Goal: Task Accomplishment & Management: Complete application form

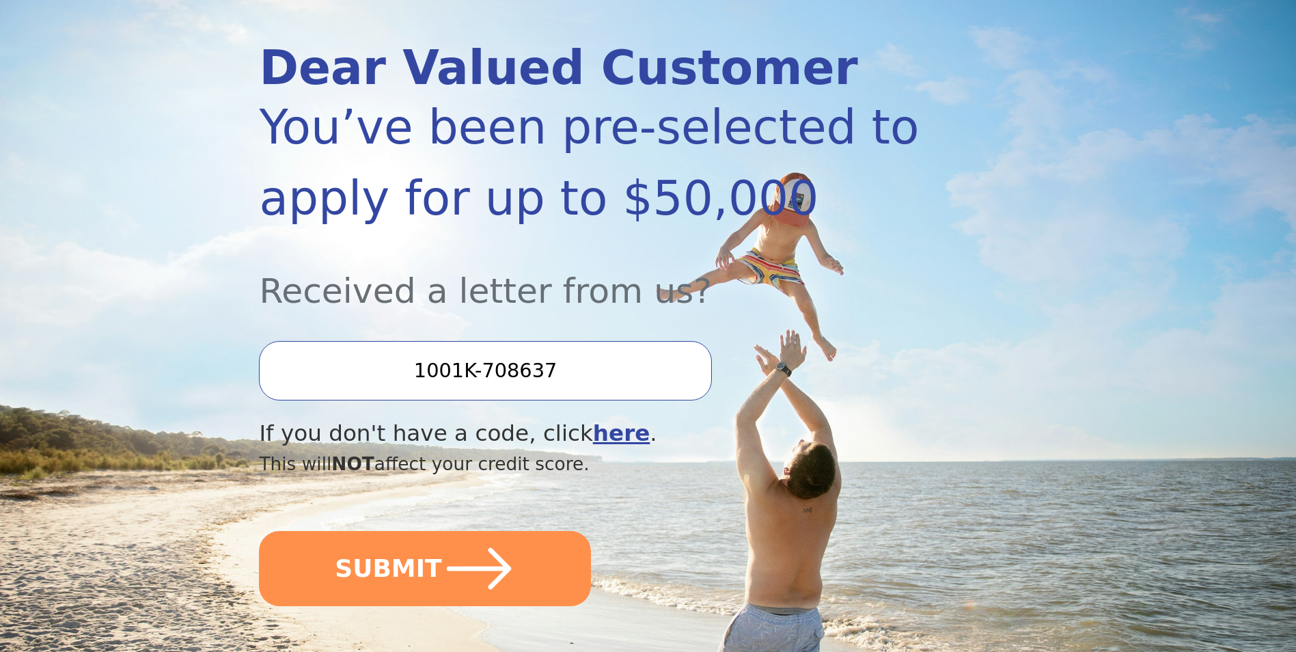
scroll to position [205, 0]
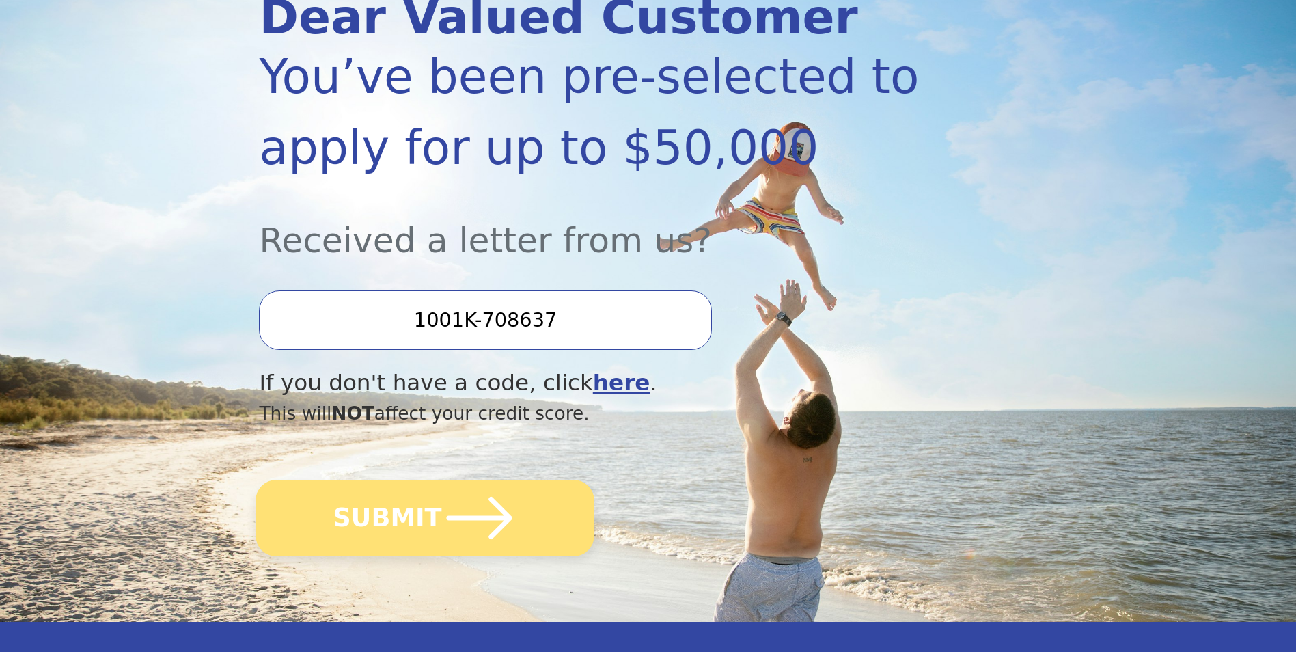
click at [451, 516] on icon "submit" at bounding box center [480, 518] width 66 height 42
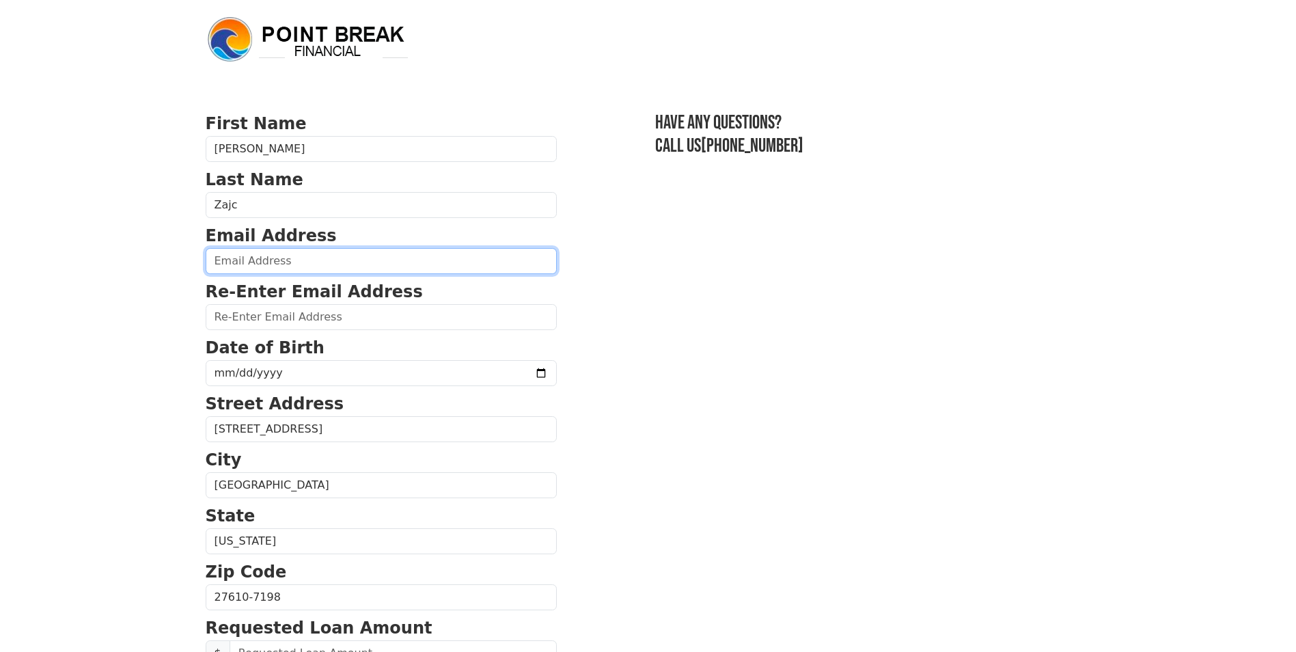
click at [316, 253] on input "email" at bounding box center [381, 261] width 351 height 26
type input "julizajc@icloud.com"
type input "(770) 845-1716"
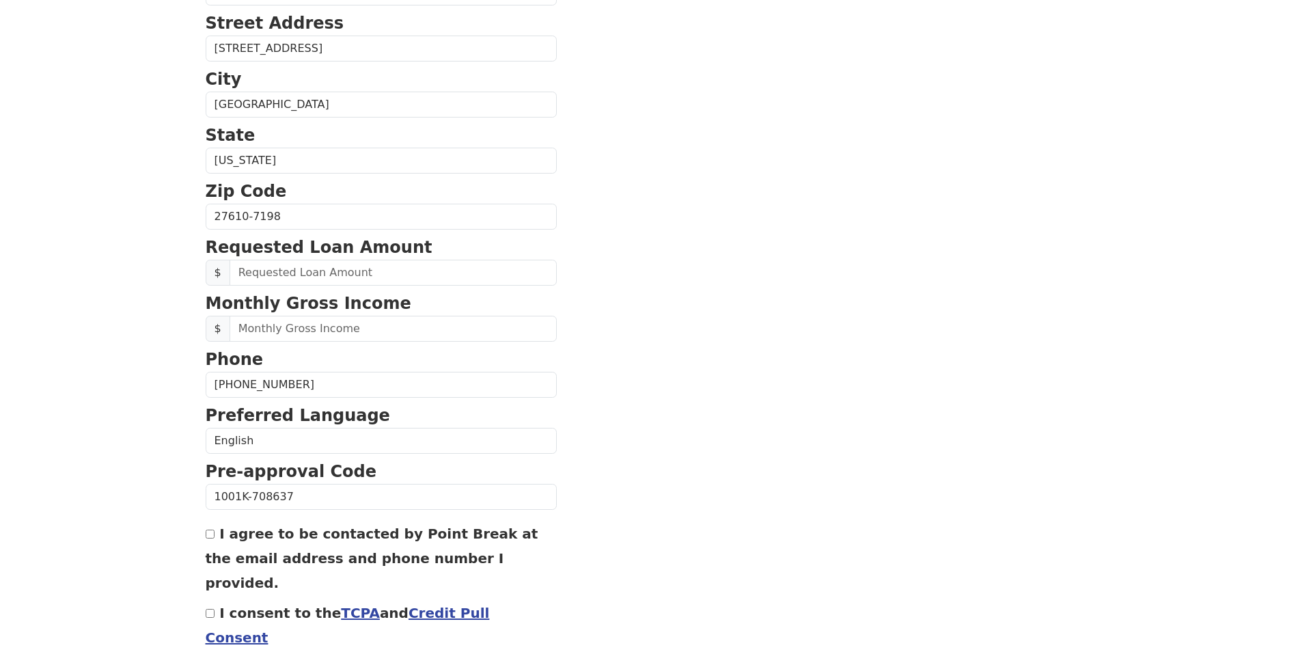
scroll to position [436, 0]
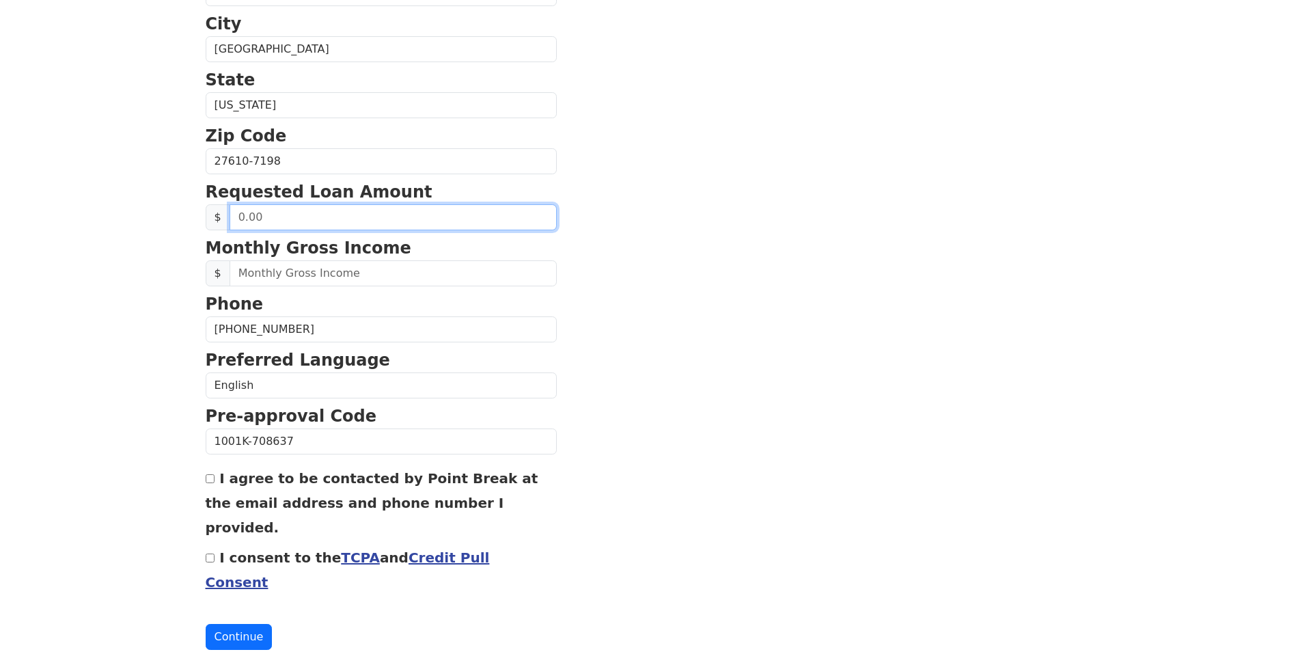
click at [301, 219] on input "text" at bounding box center [392, 217] width 327 height 26
type input "25,000.00"
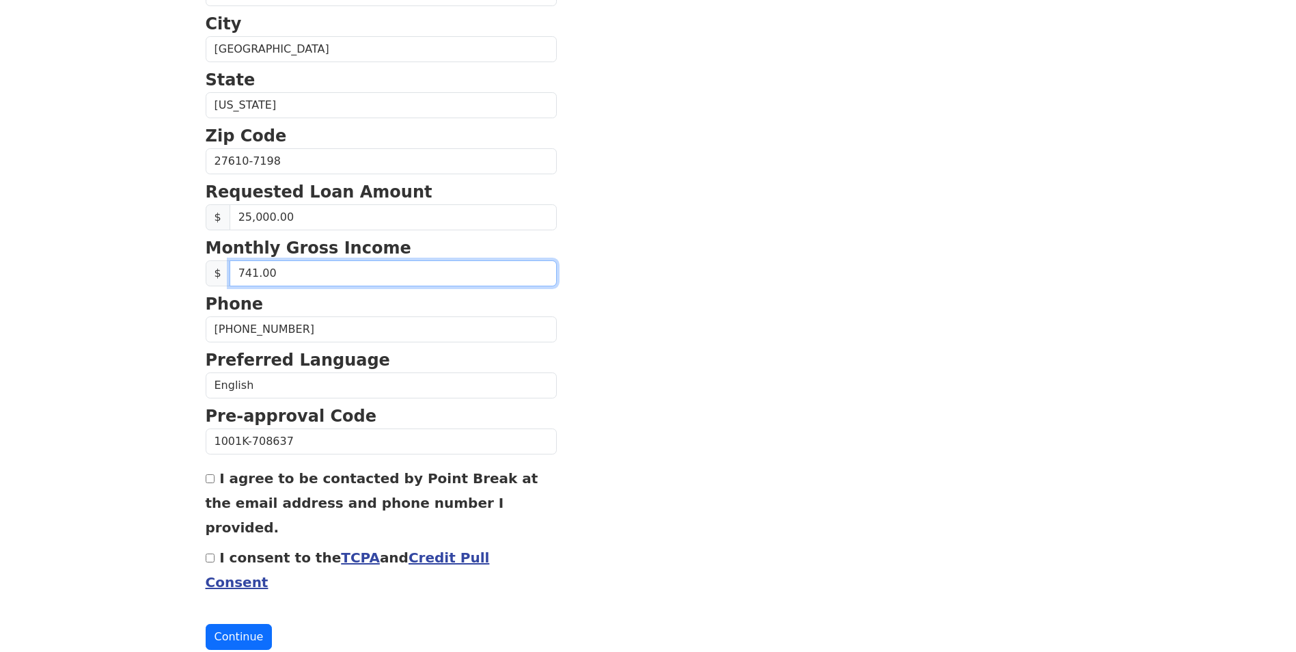
type input "7,415.00"
click at [210, 481] on input "I agree to be contacted by Point Break at the email address and phone number I …" at bounding box center [210, 478] width 9 height 9
checkbox input "true"
click at [211, 553] on input "I consent to the TCPA and Credit Pull Consent" at bounding box center [210, 557] width 9 height 9
checkbox input "true"
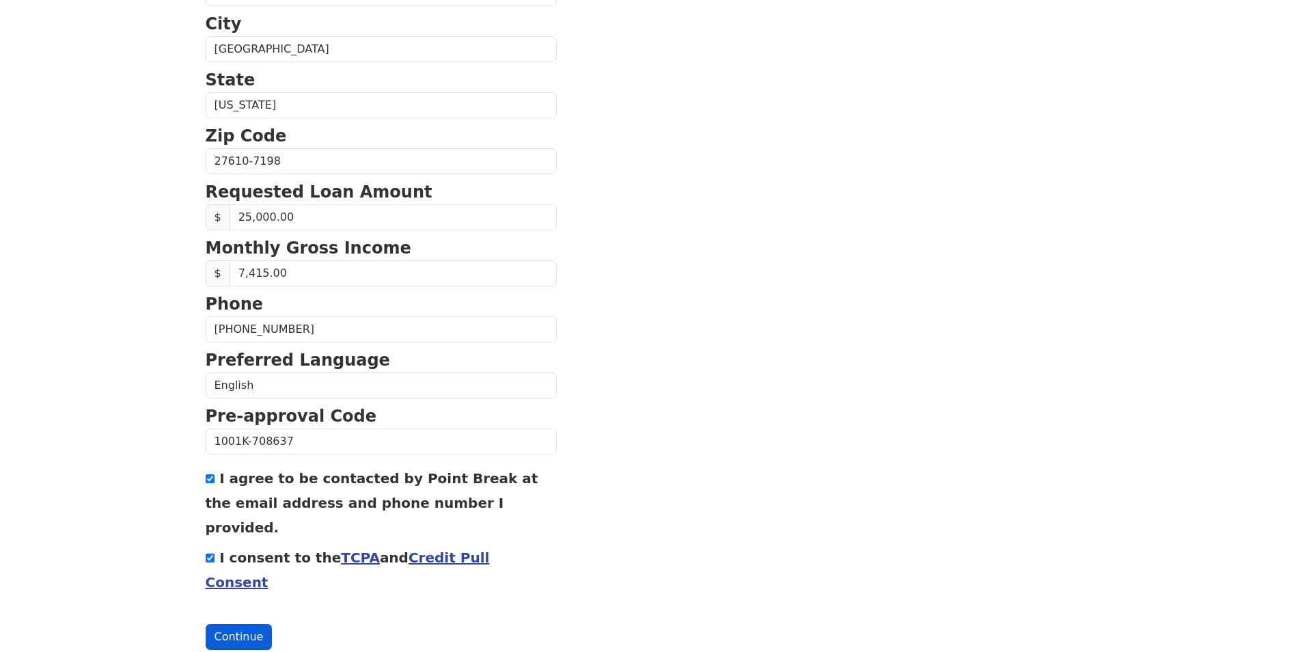
click at [238, 624] on button "Continue" at bounding box center [239, 637] width 67 height 26
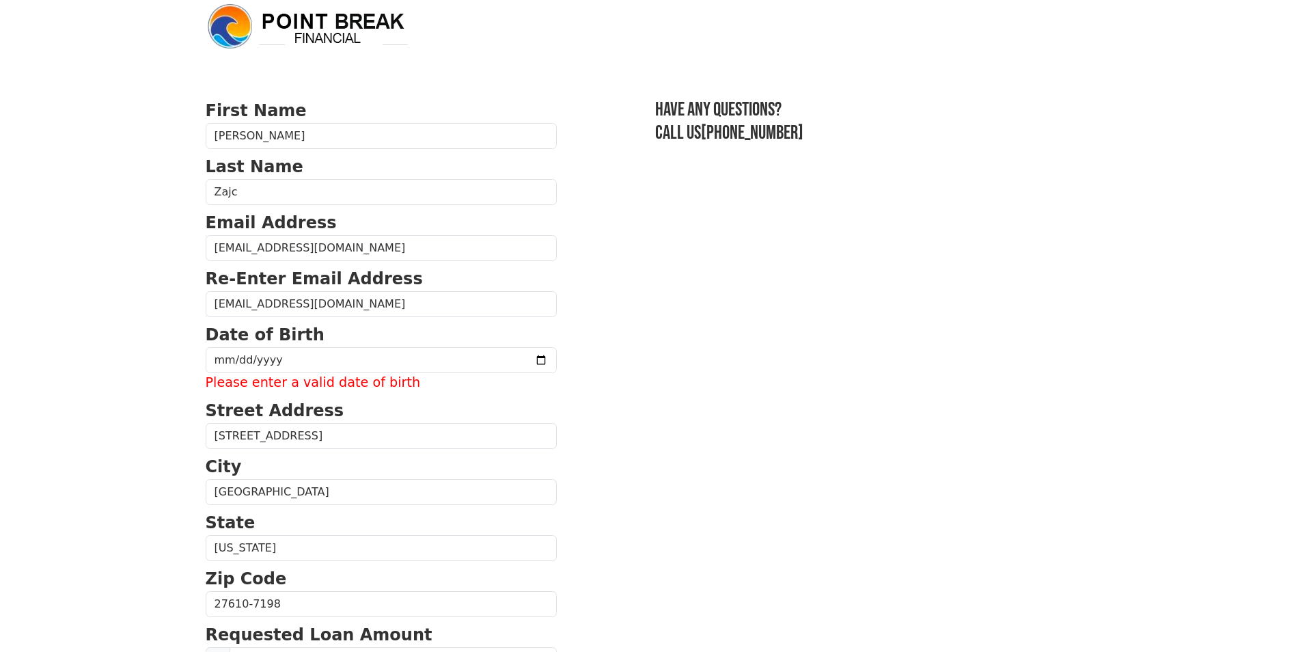
scroll to position [0, 0]
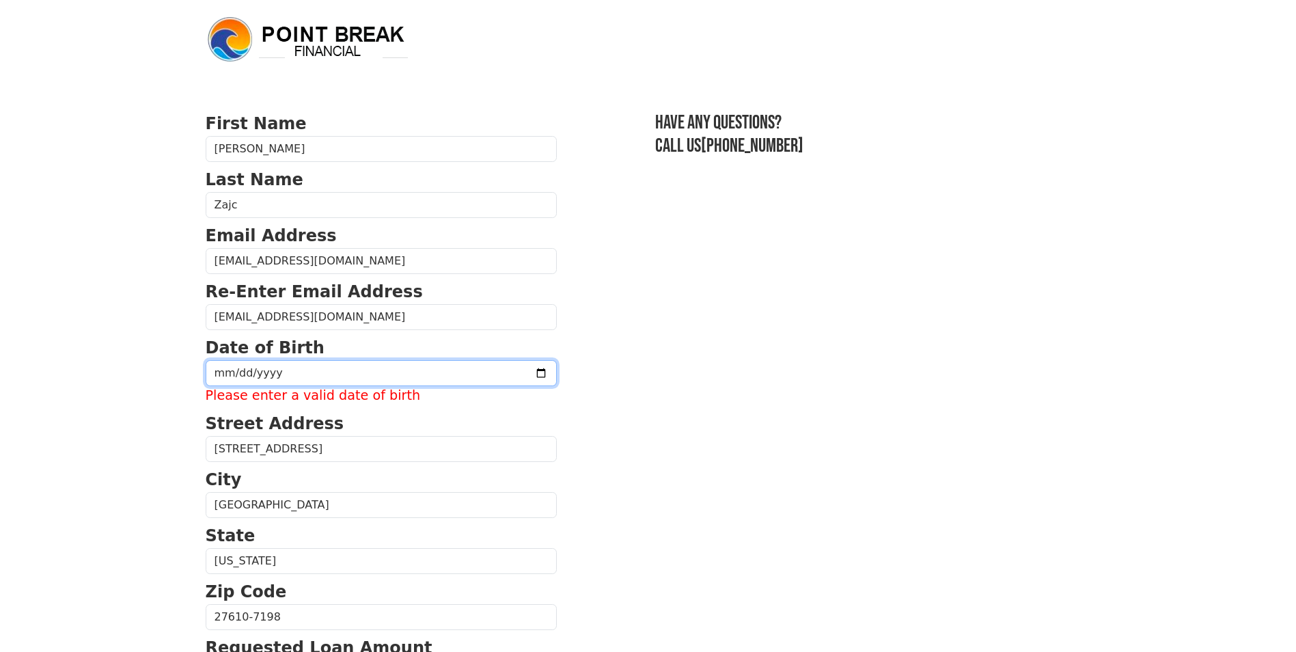
click at [294, 369] on input "date" at bounding box center [381, 373] width 351 height 26
type input "1972-11-26"
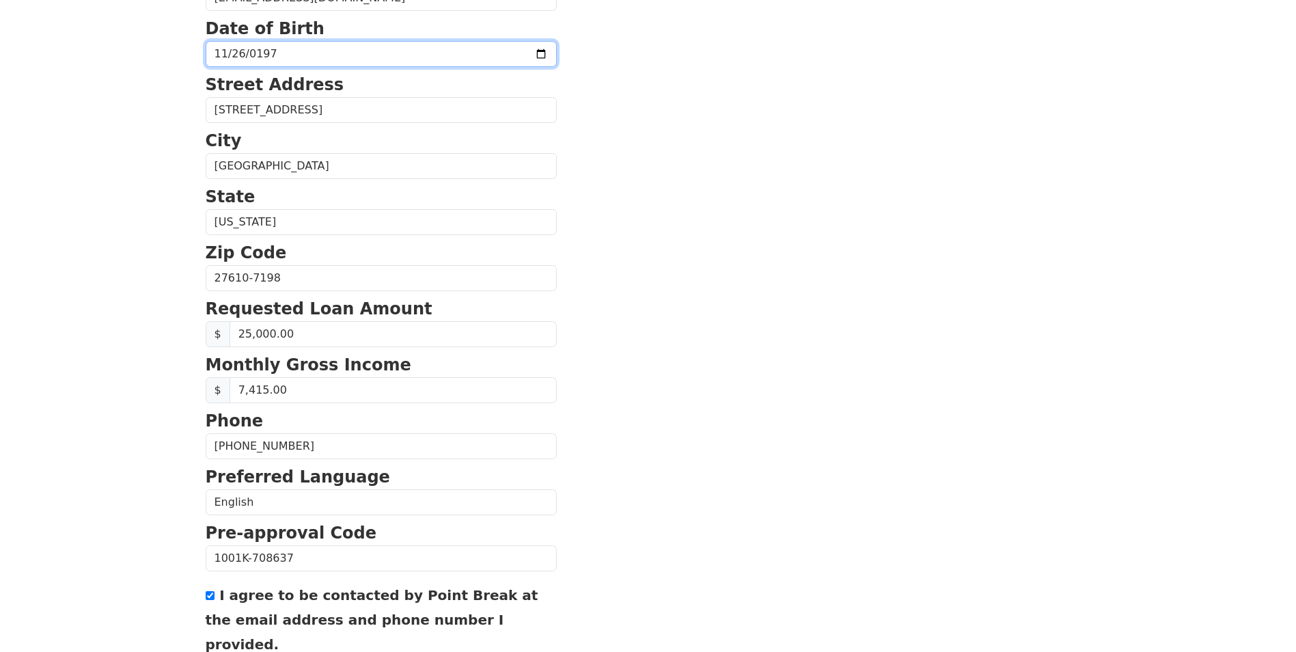
scroll to position [436, 0]
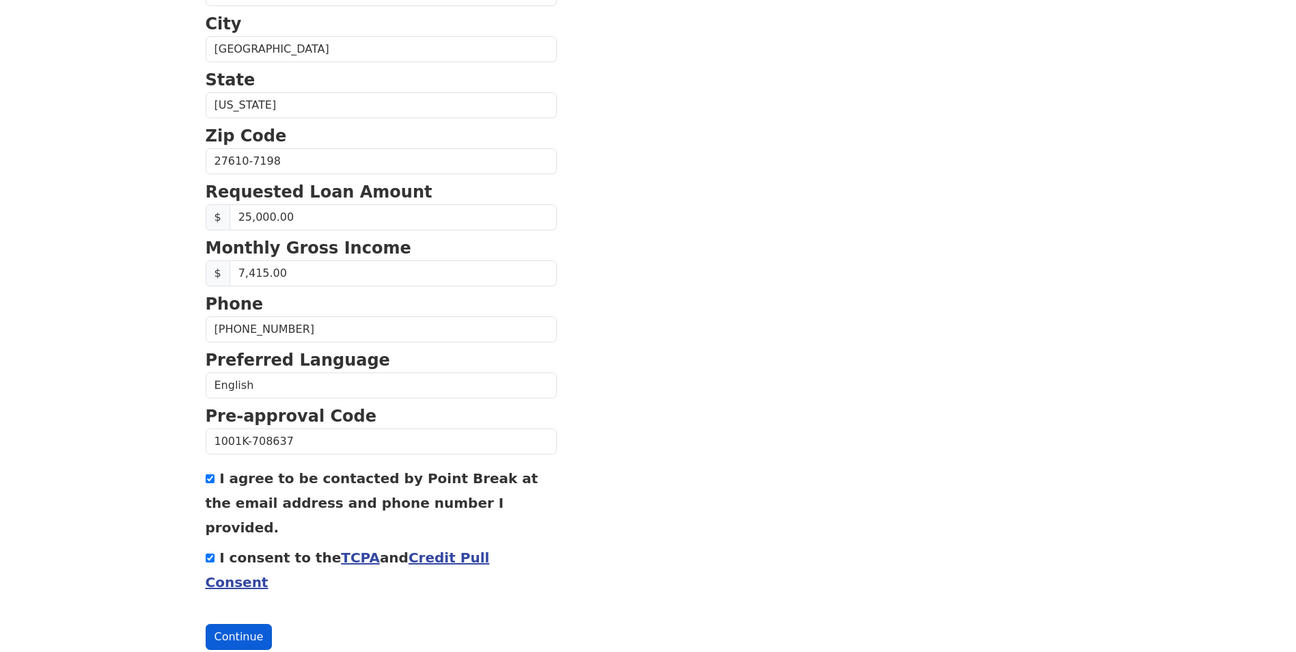
click at [228, 624] on button "Continue" at bounding box center [239, 637] width 67 height 26
